Goal: Information Seeking & Learning: Learn about a topic

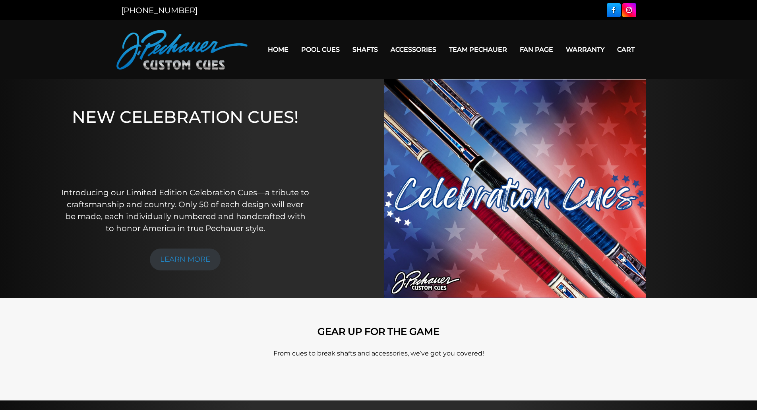
click at [315, 48] on link "Pool Cues" at bounding box center [320, 49] width 51 height 20
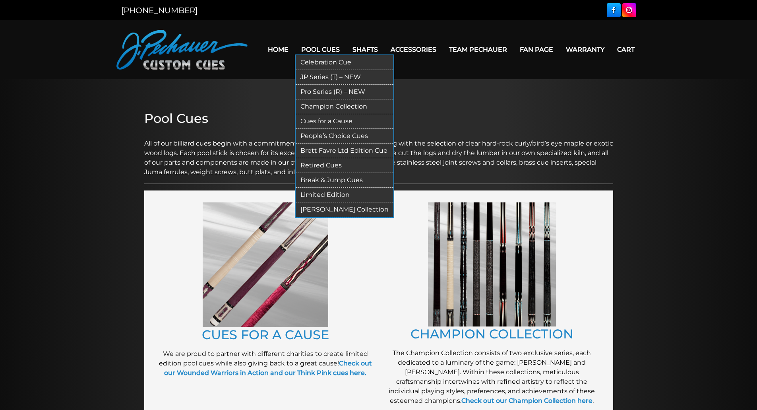
click at [331, 206] on link "[PERSON_NAME] Collection" at bounding box center [345, 209] width 98 height 15
click at [331, 195] on link "Limited Edition" at bounding box center [345, 195] width 98 height 15
click at [331, 166] on link "Retired Cues" at bounding box center [345, 165] width 98 height 15
click at [333, 150] on link "Brett Favre Ltd Edition Cue" at bounding box center [345, 150] width 98 height 15
click at [335, 135] on link "People’s Choice Cues" at bounding box center [345, 136] width 98 height 15
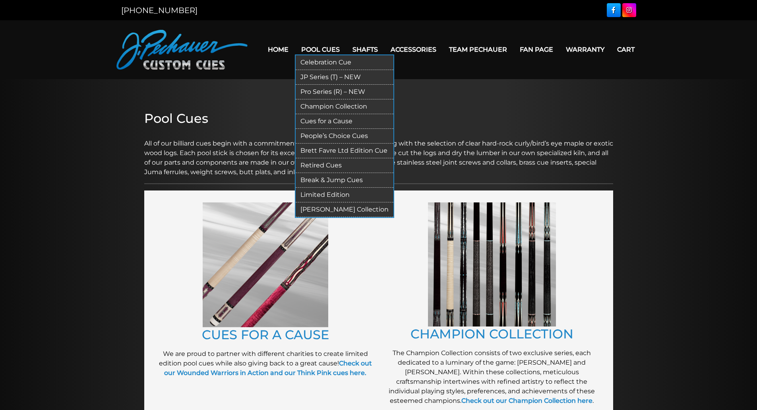
click at [335, 121] on link "Cues for a Cause" at bounding box center [345, 121] width 98 height 15
click at [338, 108] on link "Champion Collection" at bounding box center [345, 106] width 98 height 15
click at [339, 92] on link "Pro Series (R) – NEW" at bounding box center [345, 92] width 98 height 15
click at [339, 79] on link "JP Series (T) – NEW" at bounding box center [345, 77] width 98 height 15
click at [342, 63] on link "Celebration Cue" at bounding box center [345, 62] width 98 height 15
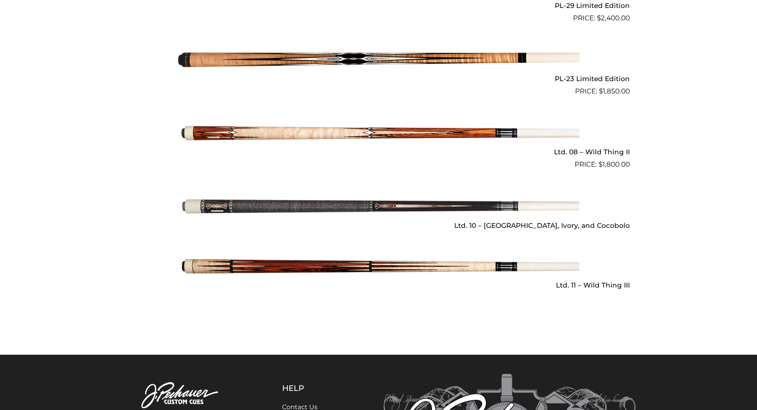
scroll to position [1136, 0]
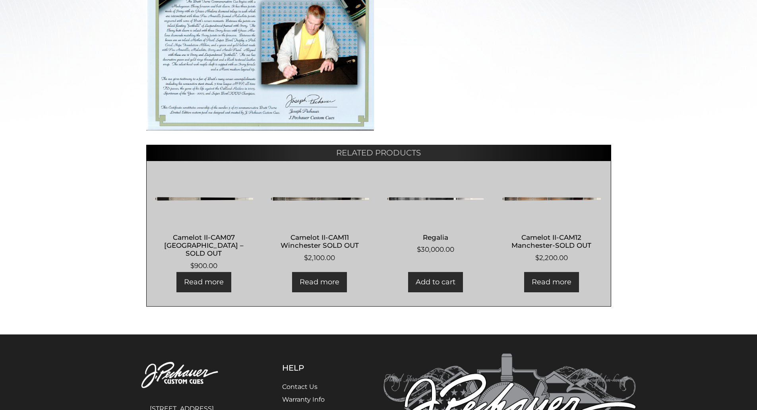
scroll to position [344, 0]
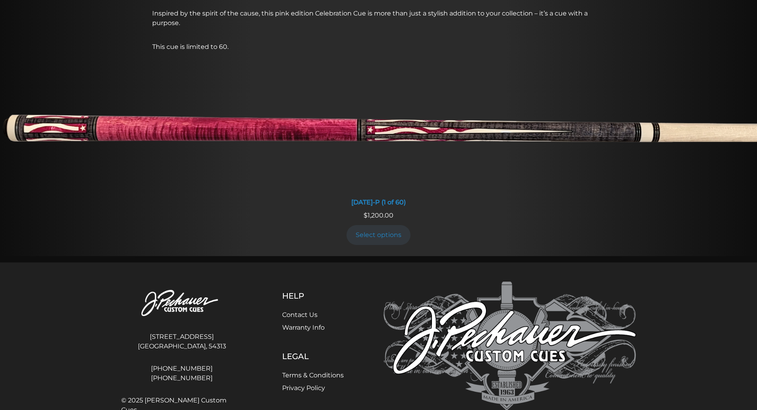
scroll to position [706, 0]
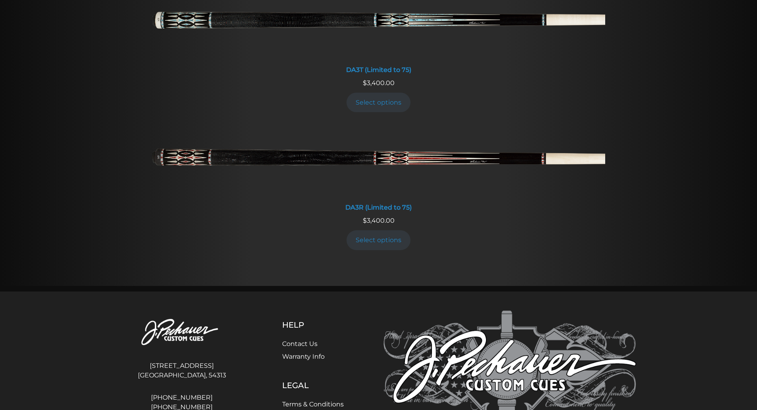
scroll to position [1598, 0]
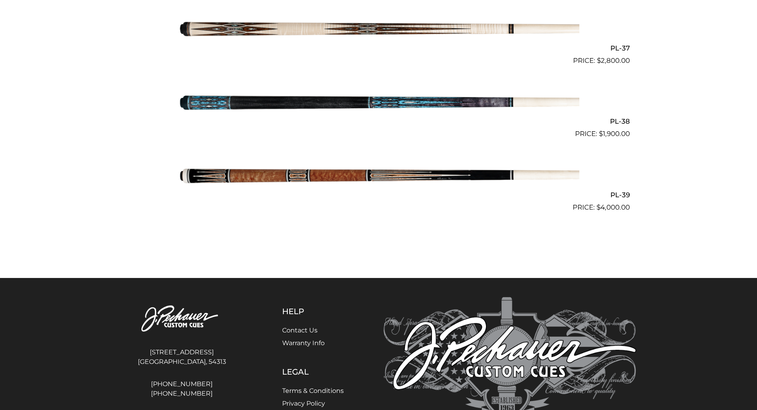
scroll to position [2288, 0]
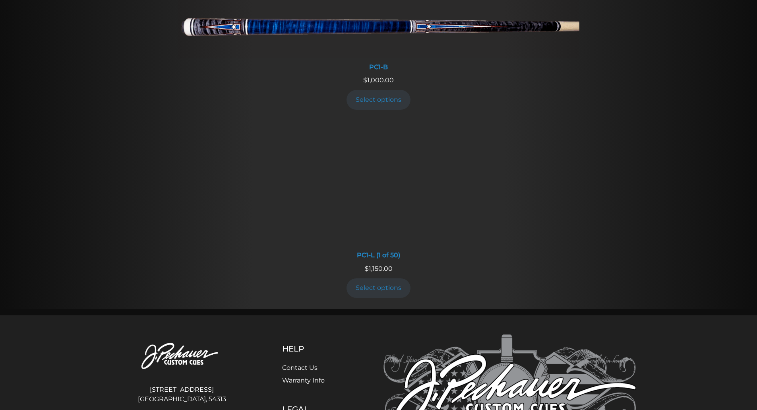
scroll to position [574, 0]
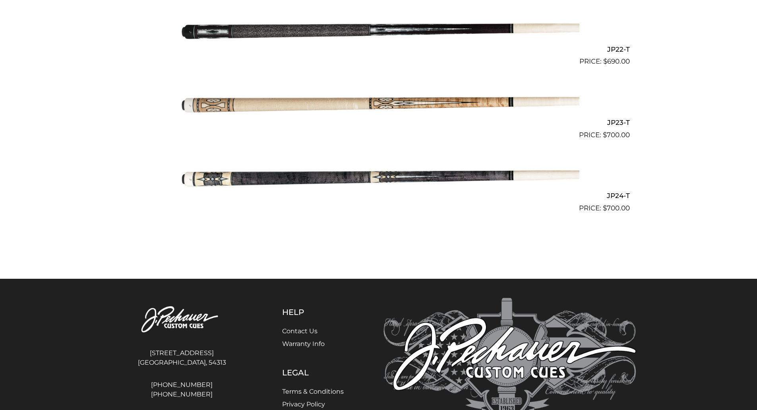
scroll to position [1799, 0]
